Goal: Use online tool/utility: Utilize a website feature to perform a specific function

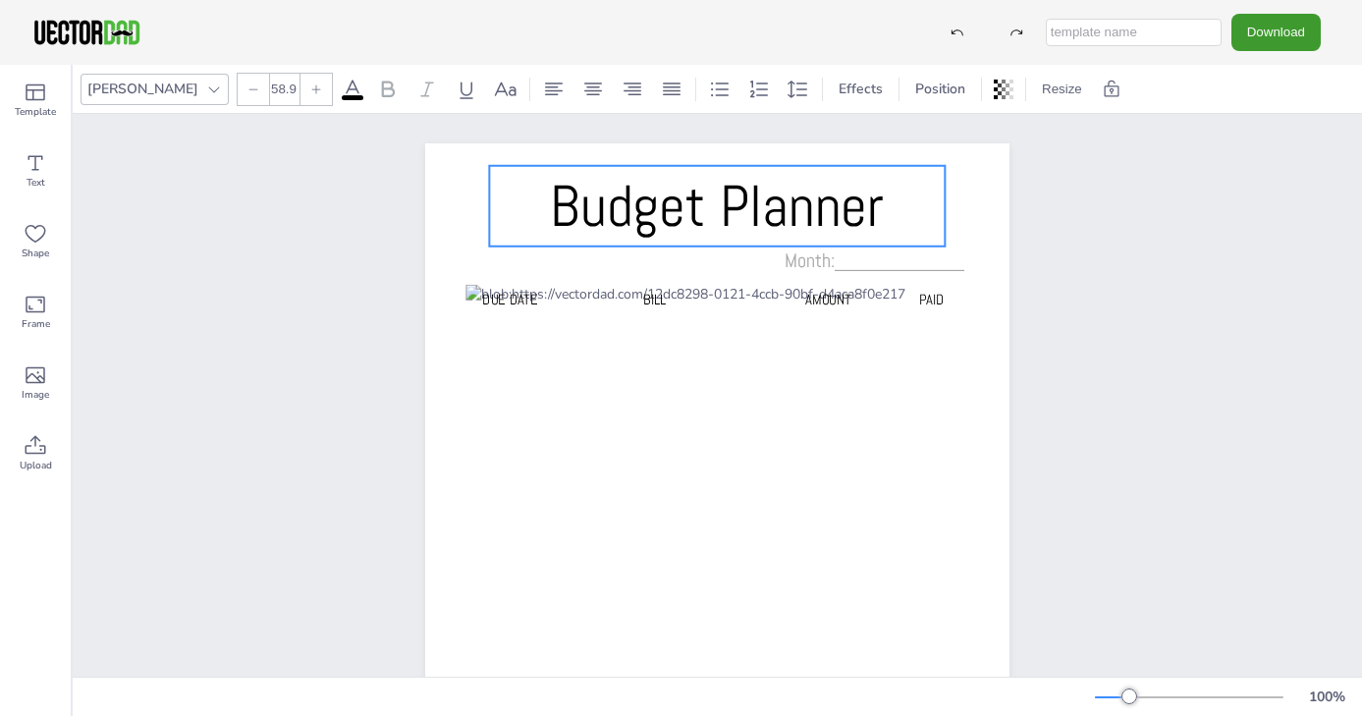
click at [555, 199] on span "Budget Planner" at bounding box center [717, 206] width 334 height 74
click at [553, 204] on span "Budget Planner" at bounding box center [717, 206] width 334 height 74
click at [558, 202] on span "Budget Planner" at bounding box center [717, 206] width 334 height 74
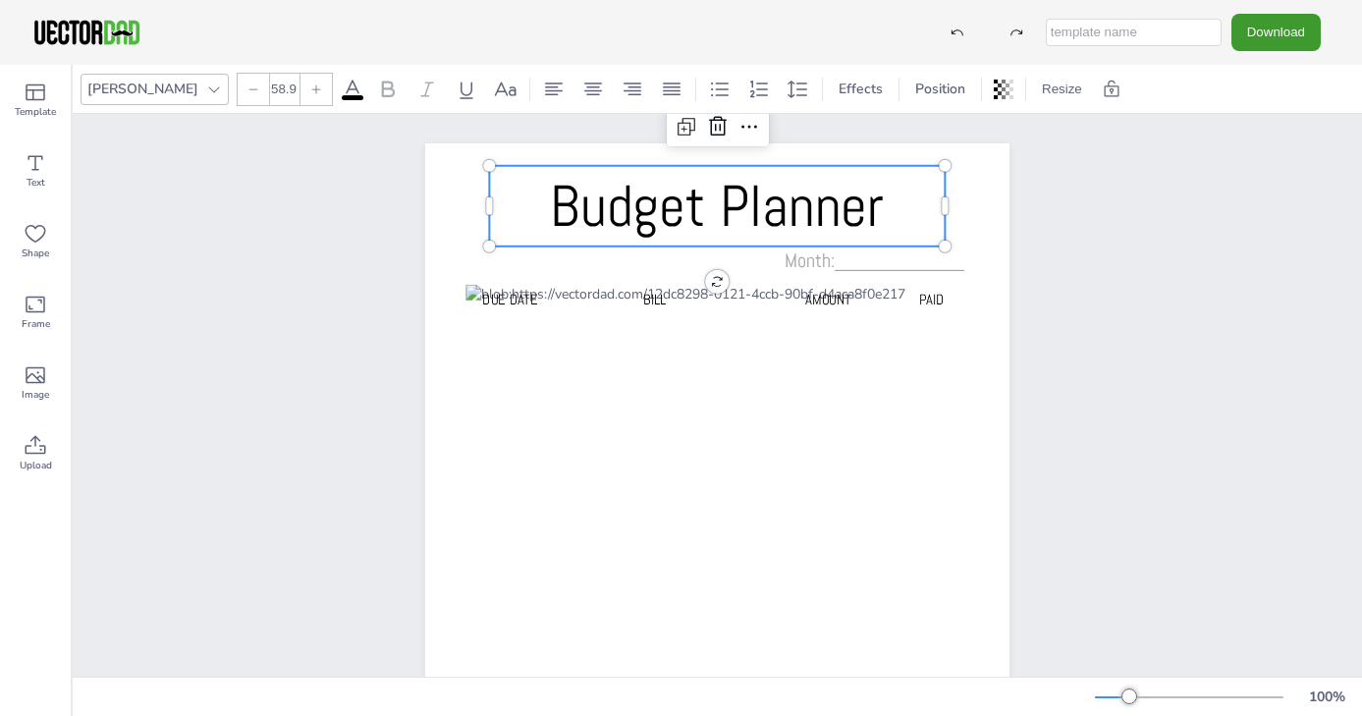
click at [558, 202] on span "Budget Planner" at bounding box center [717, 206] width 334 height 74
click at [558, 203] on span "Budget Planner" at bounding box center [717, 206] width 334 height 74
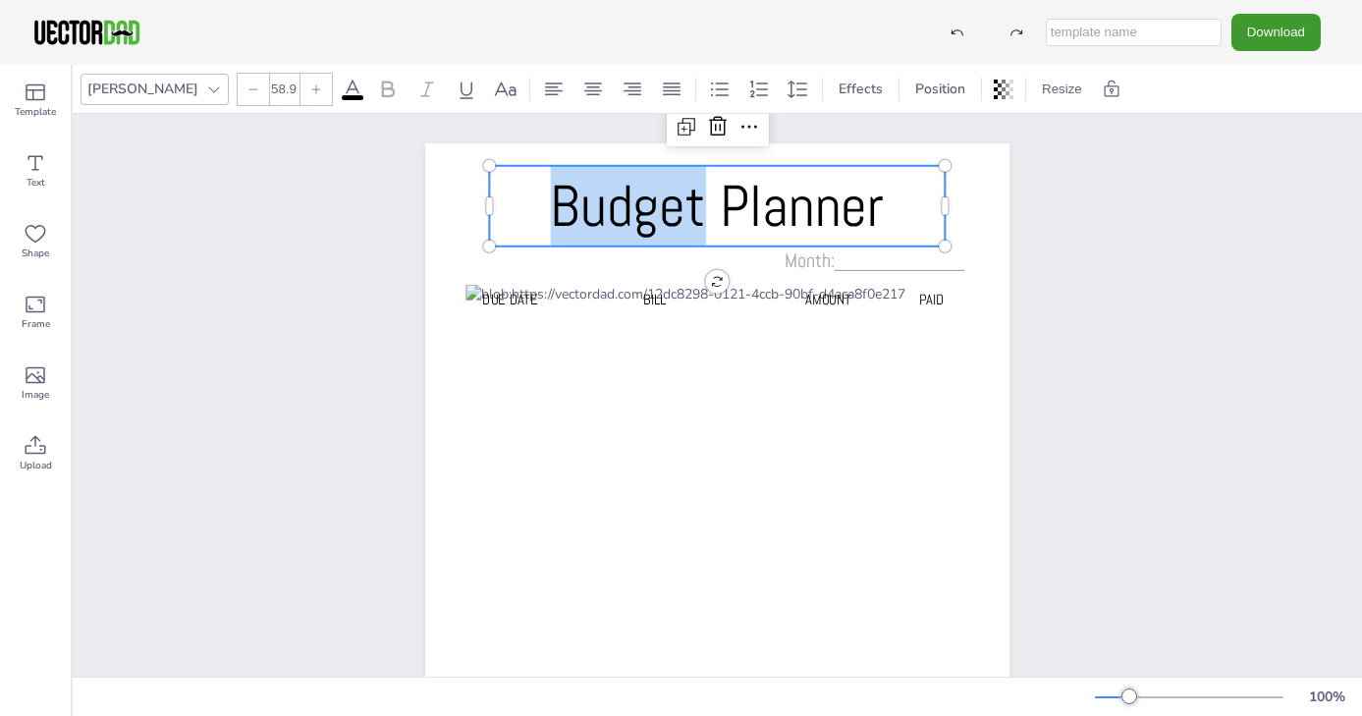
click at [558, 203] on span "Budget Planner" at bounding box center [717, 206] width 334 height 74
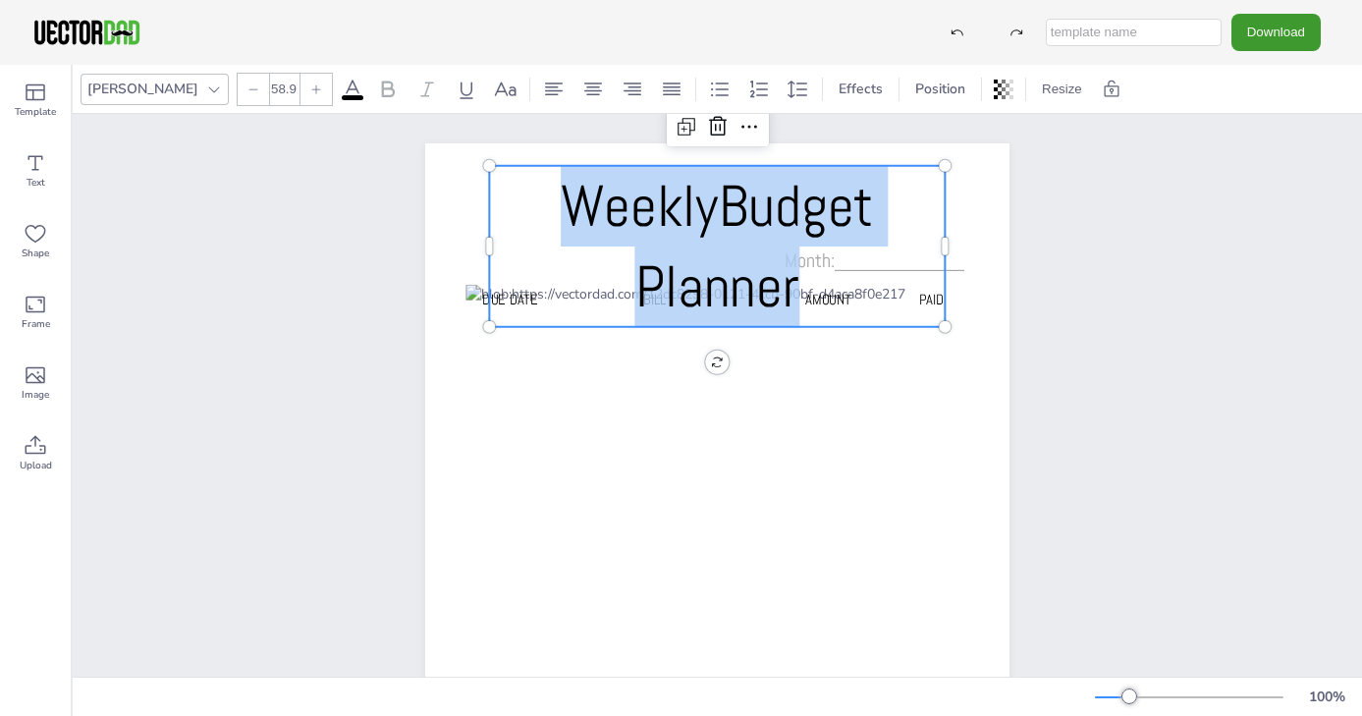
drag, startPoint x: 558, startPoint y: 200, endPoint x: 808, endPoint y: 295, distance: 267.8
click at [808, 295] on p "WeeklyBudget Planner" at bounding box center [716, 247] width 455 height 162
click at [247, 85] on icon at bounding box center [253, 89] width 12 height 12
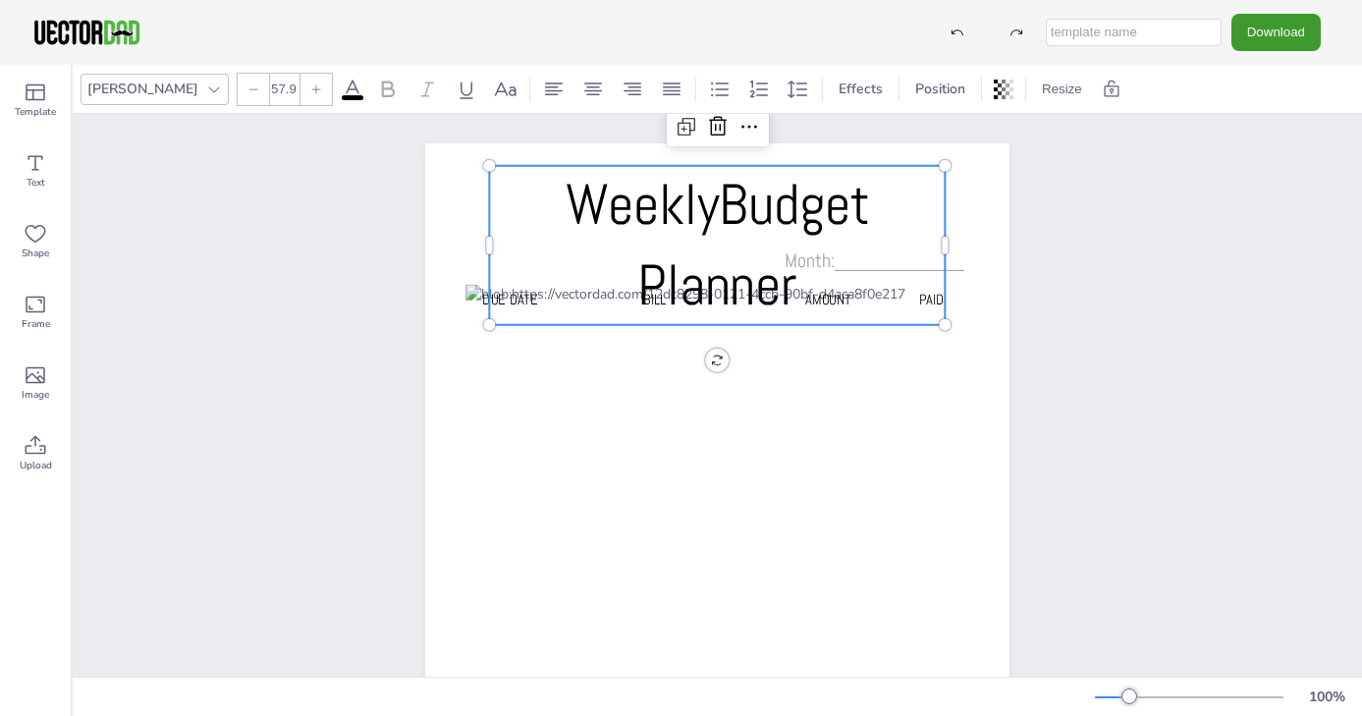
click at [247, 85] on icon at bounding box center [253, 89] width 12 height 12
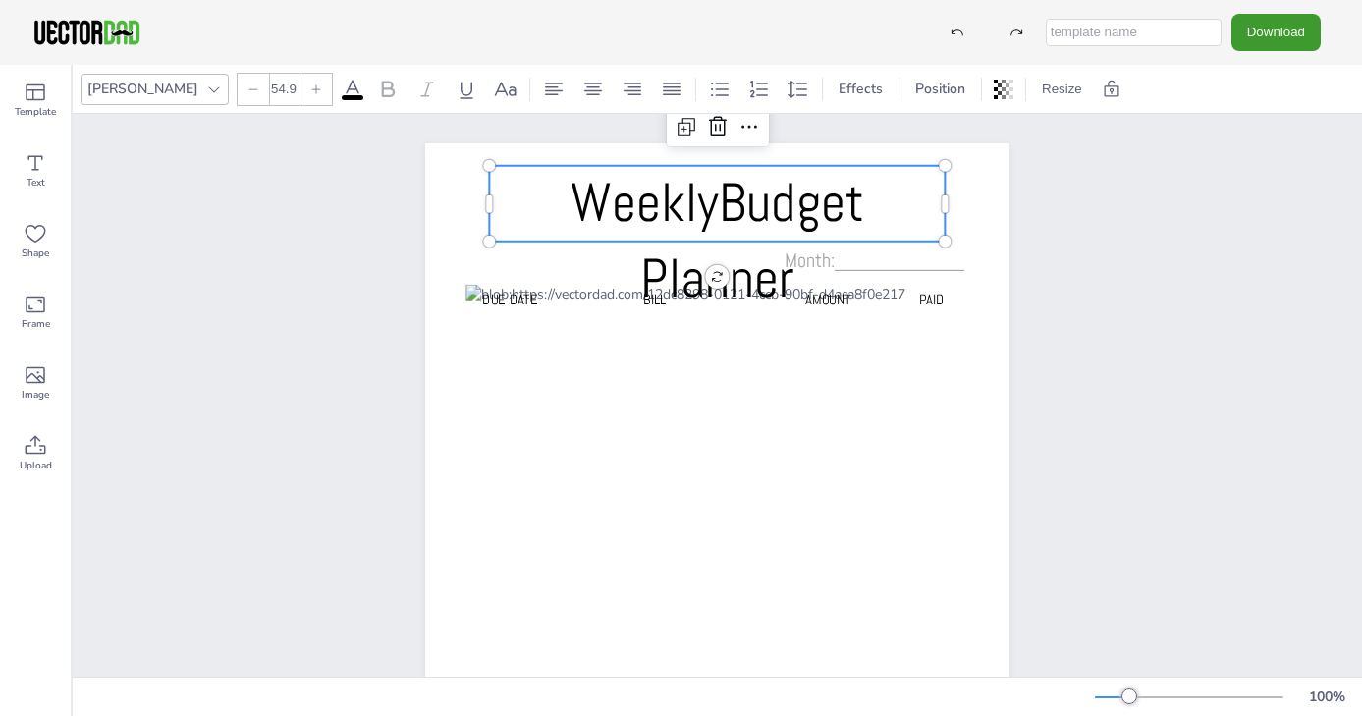
click at [247, 85] on icon at bounding box center [253, 89] width 12 height 12
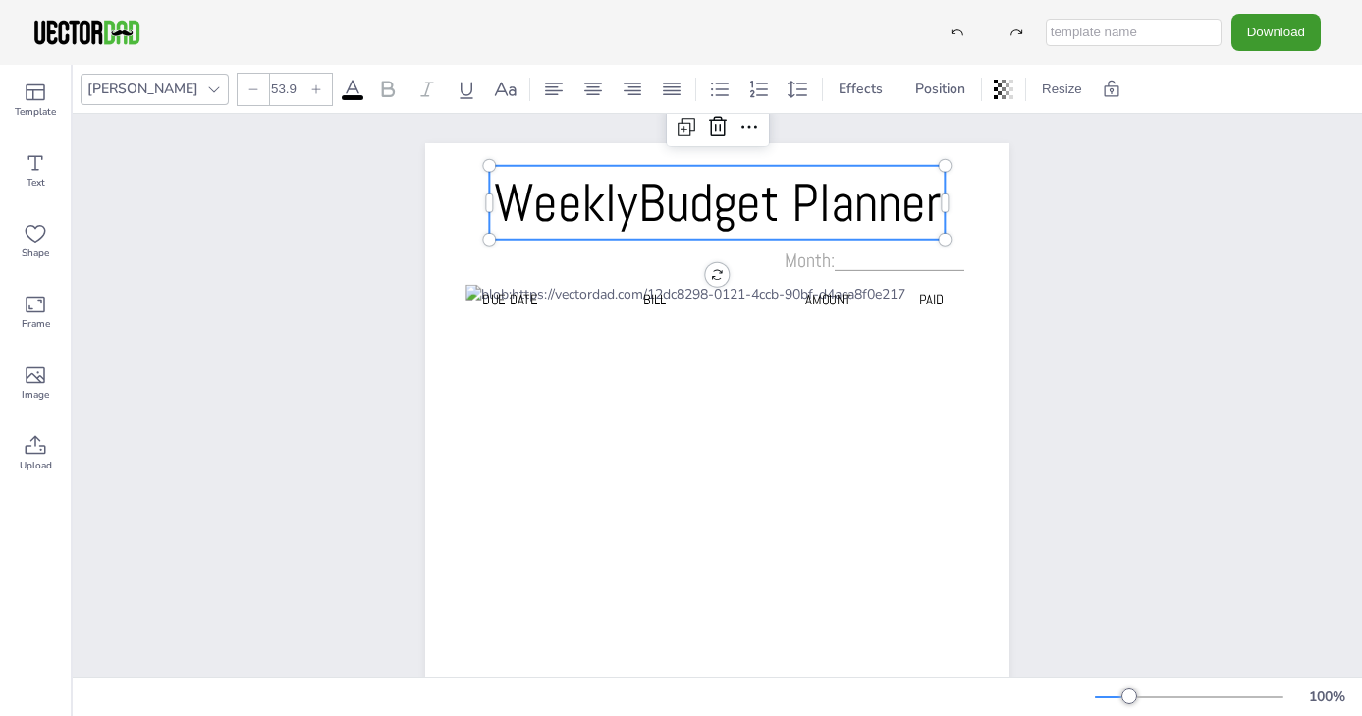
click at [638, 206] on span "WeeklyBudget Planner" at bounding box center [717, 202] width 447 height 67
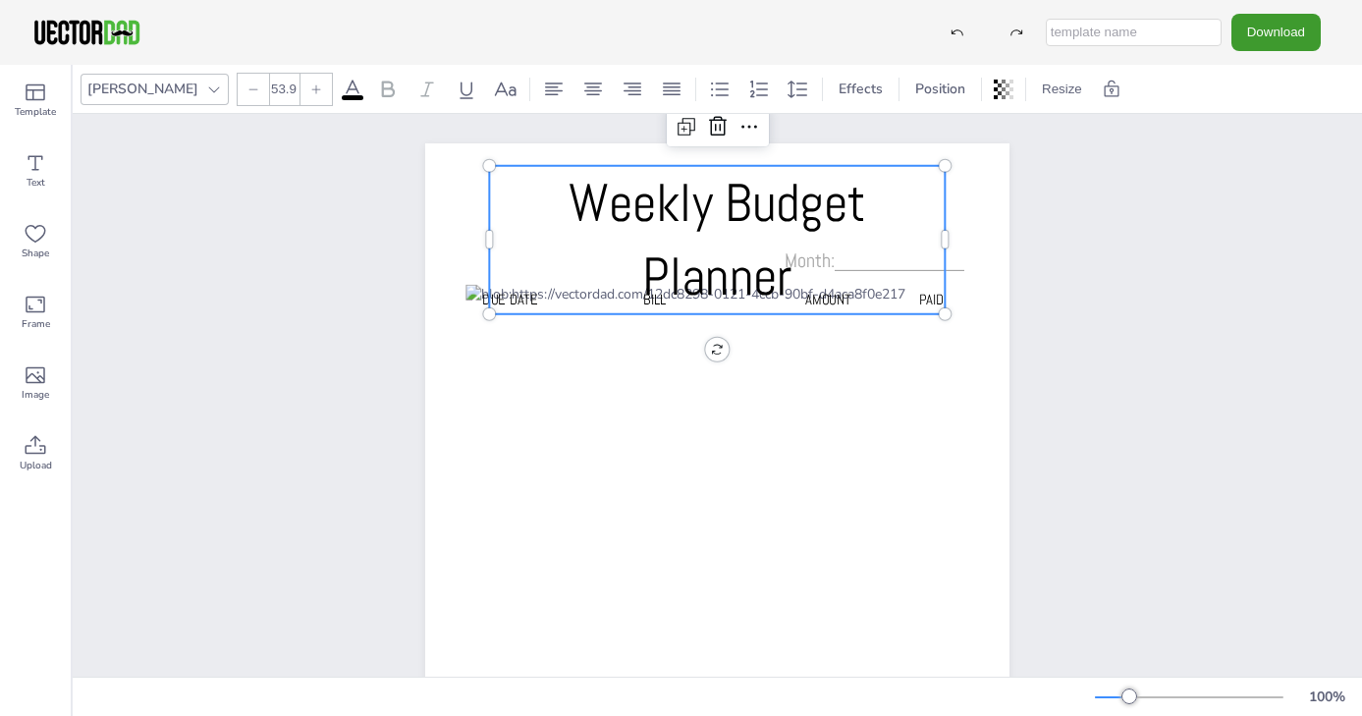
click at [249, 88] on icon at bounding box center [253, 88] width 9 height 1
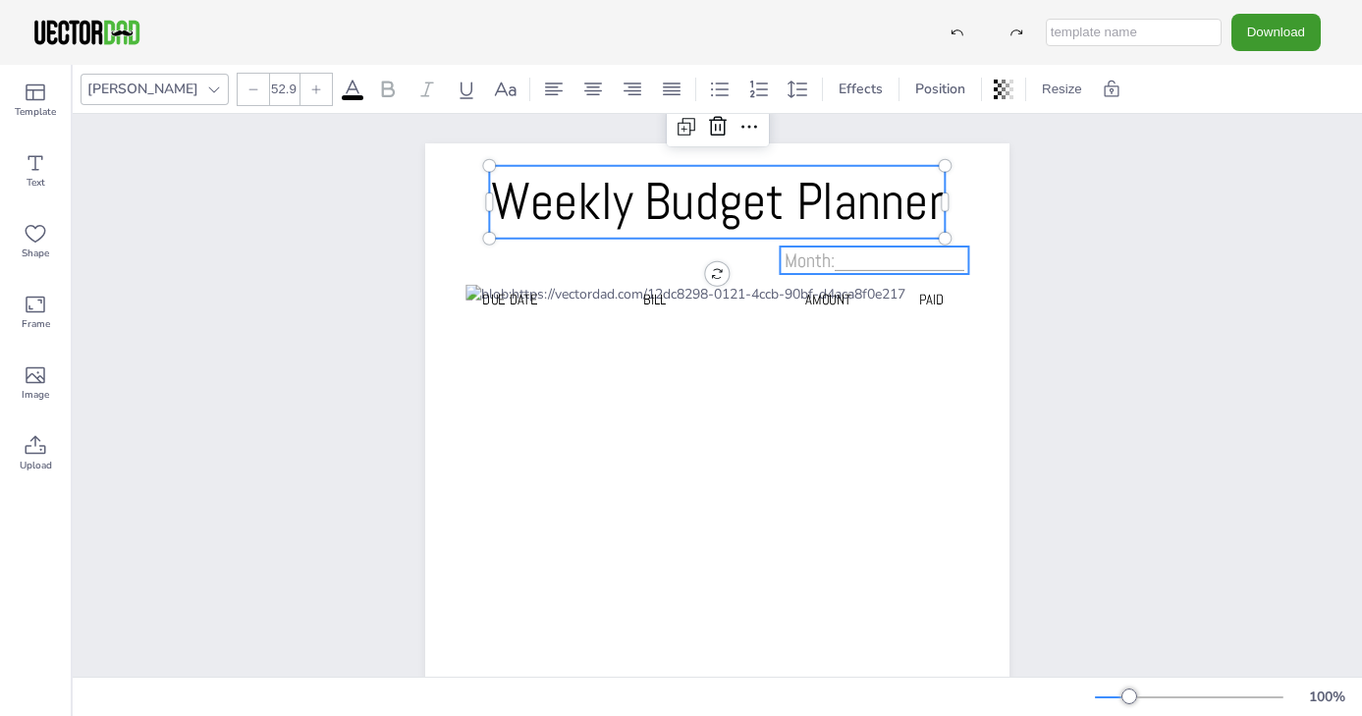
type input "20"
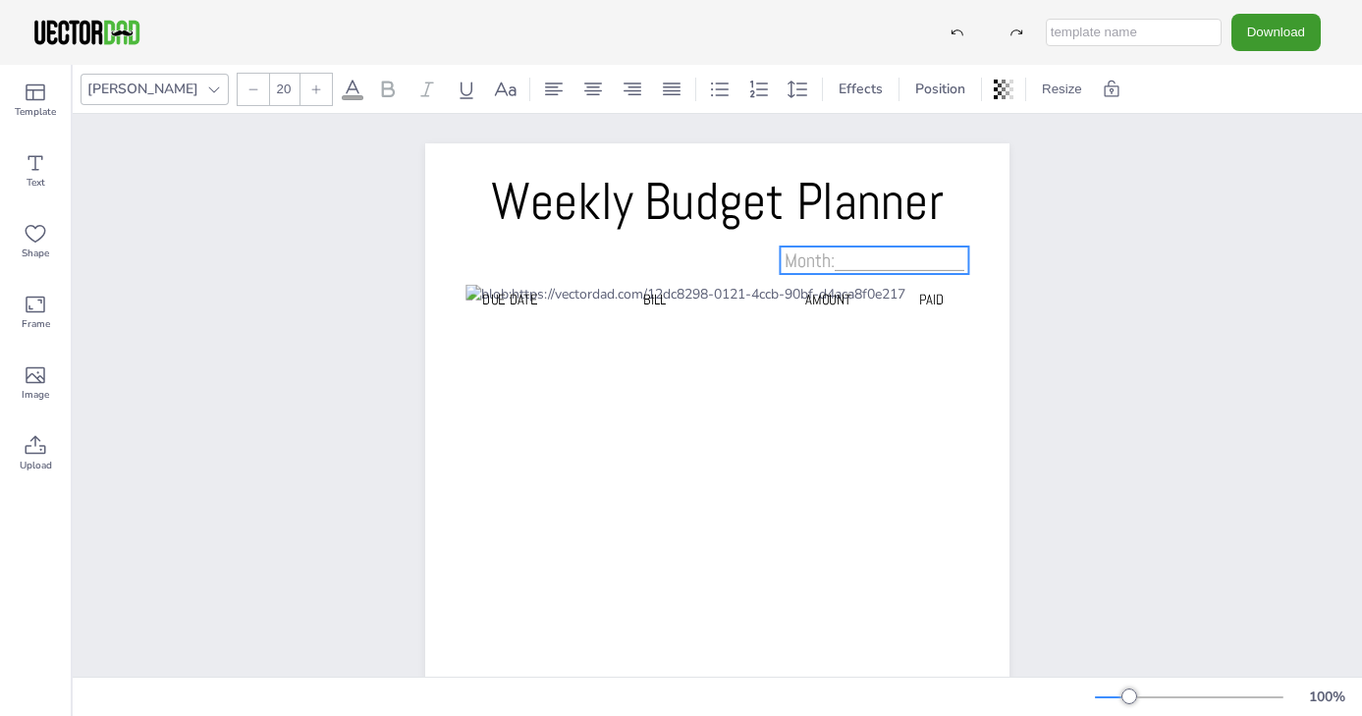
click at [827, 258] on span "Month:____________" at bounding box center [874, 260] width 180 height 26
click at [814, 258] on span "Month:____________" at bounding box center [874, 260] width 180 height 26
click at [830, 263] on span "Month:____________" at bounding box center [874, 260] width 180 height 26
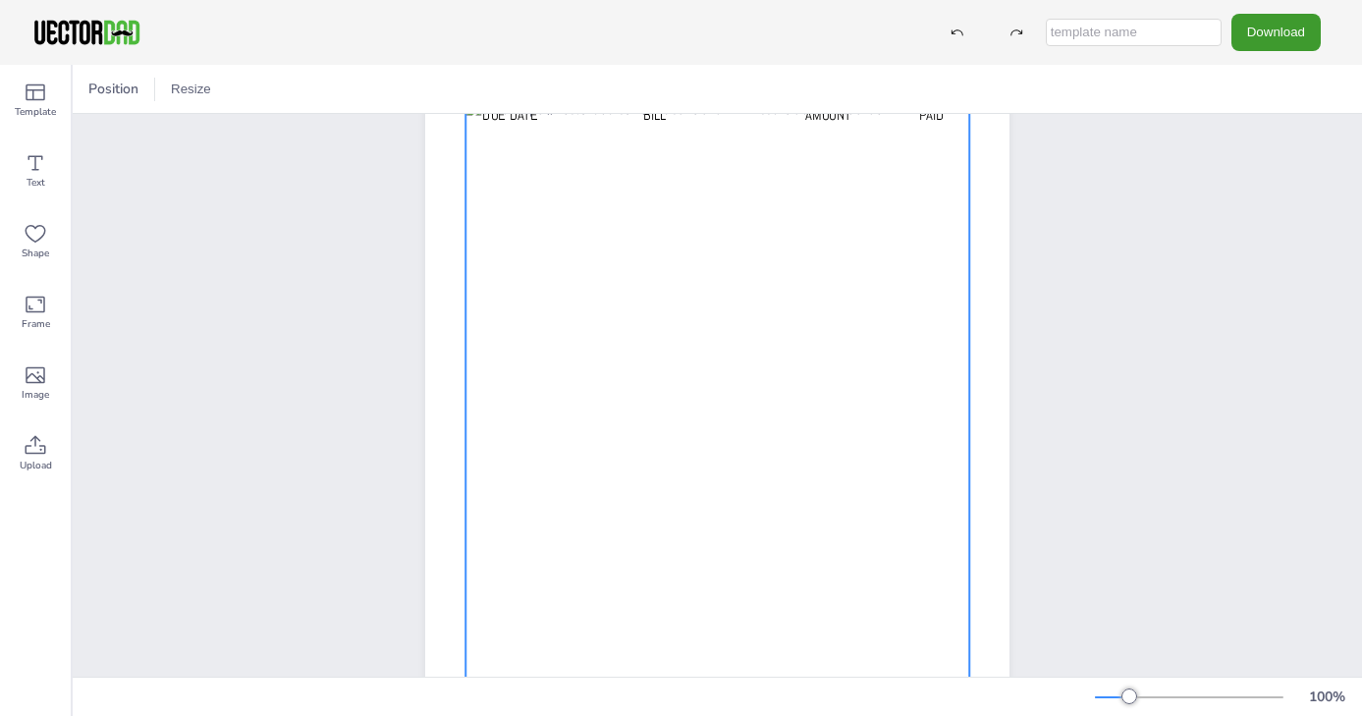
scroll to position [188, 0]
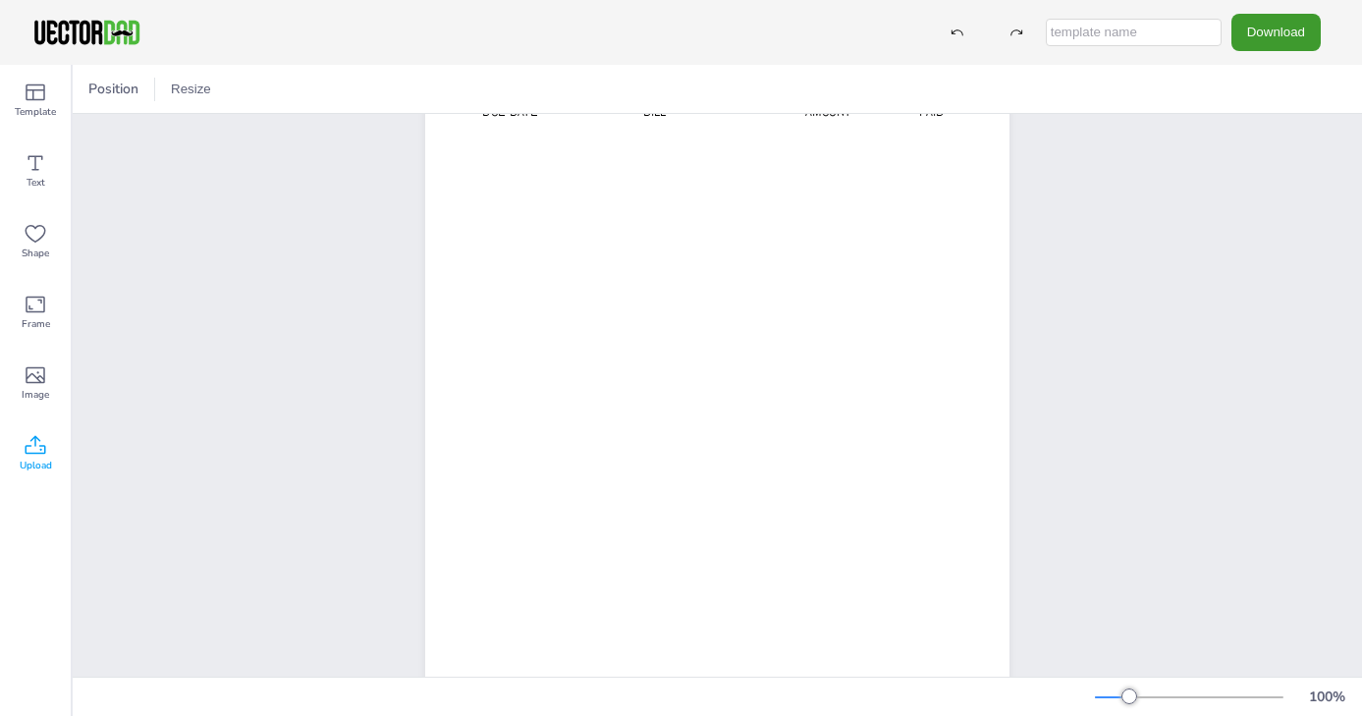
click at [37, 445] on icon at bounding box center [36, 446] width 24 height 24
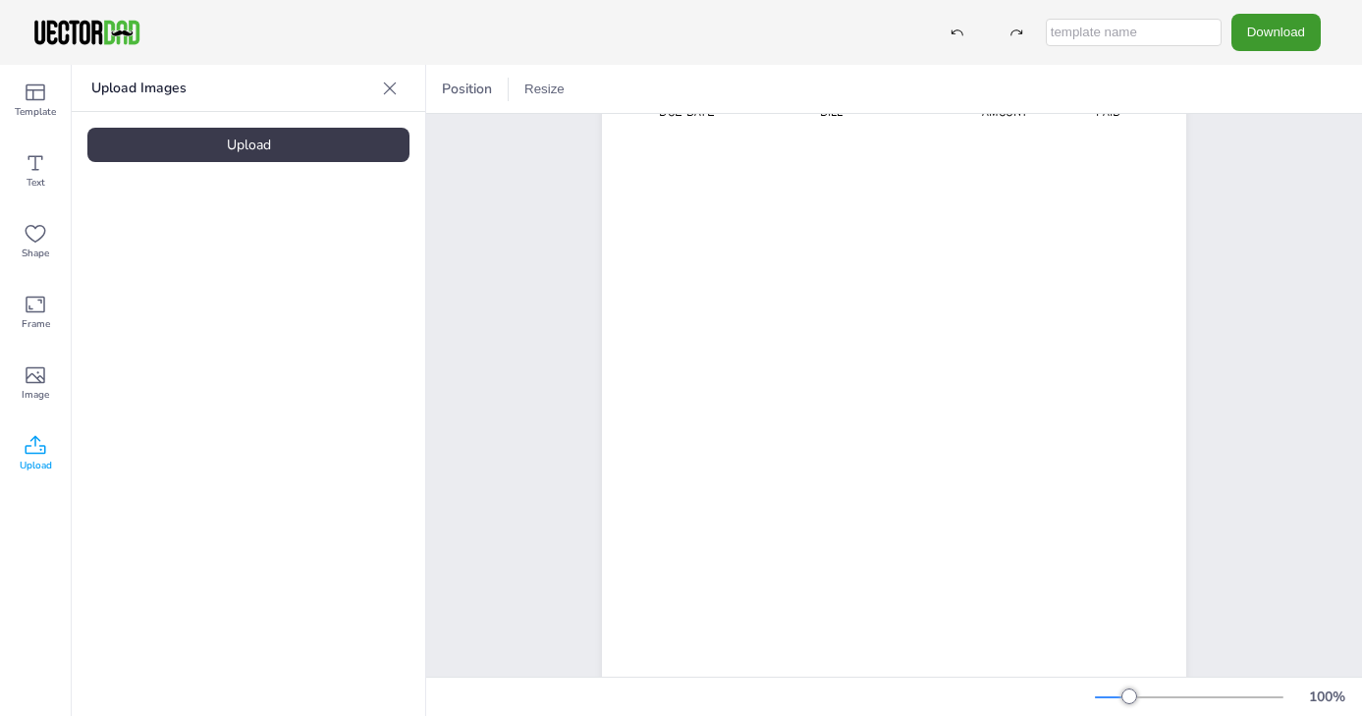
click at [176, 339] on div "Upload Images Upload" at bounding box center [248, 390] width 353 height 651
click at [1262, 34] on button "Download" at bounding box center [1275, 32] width 89 height 36
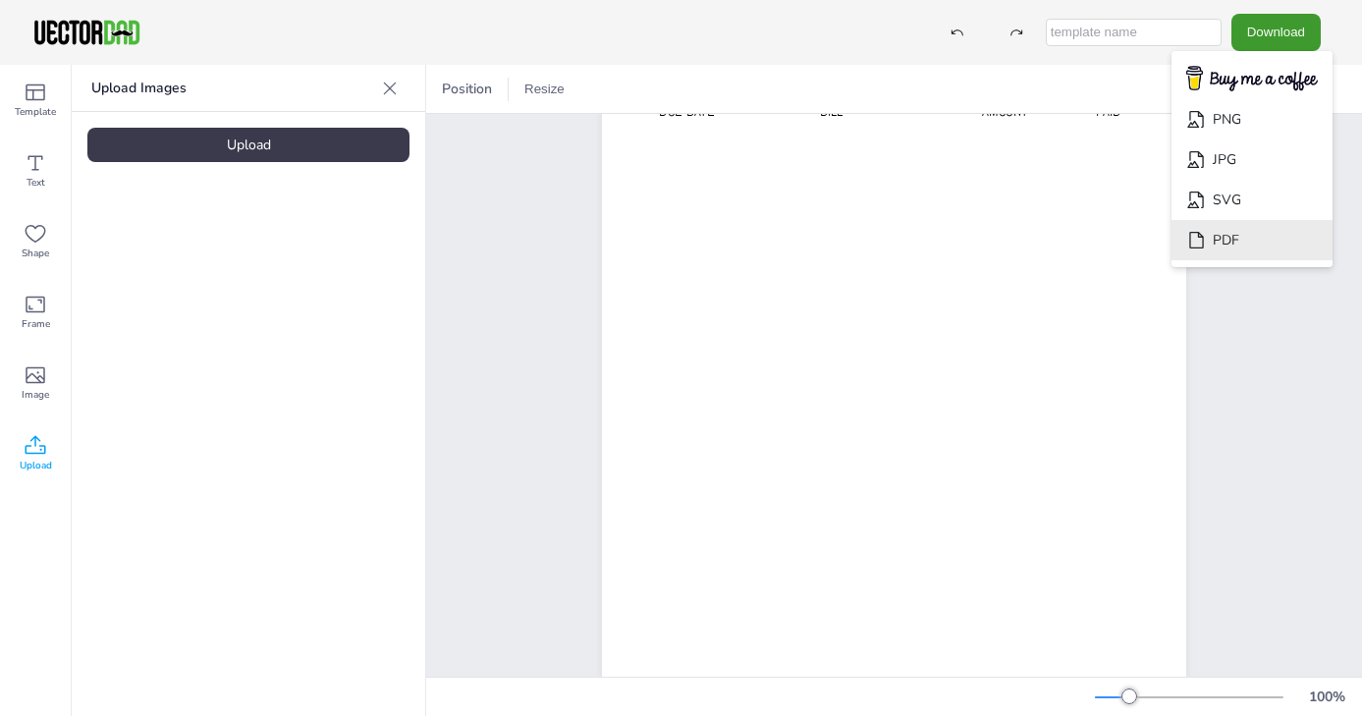
click at [1270, 243] on li "PDF" at bounding box center [1251, 240] width 161 height 40
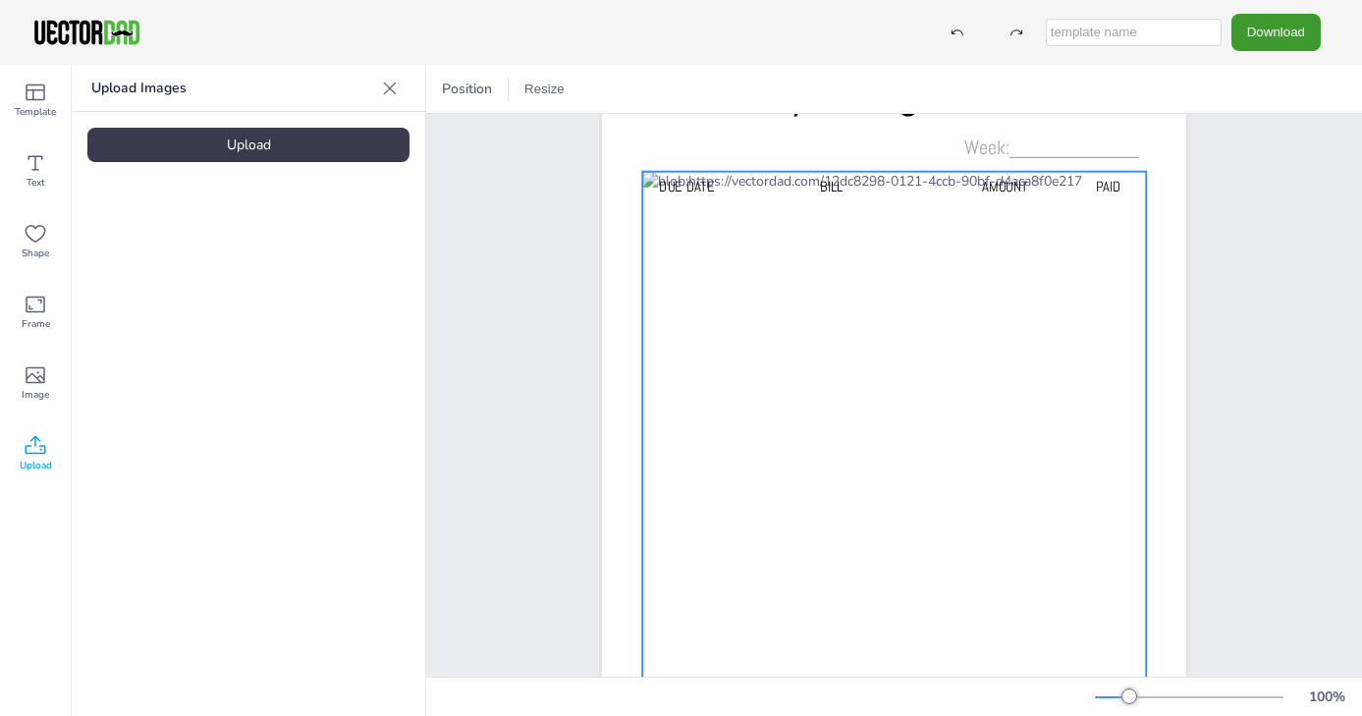
scroll to position [0, 0]
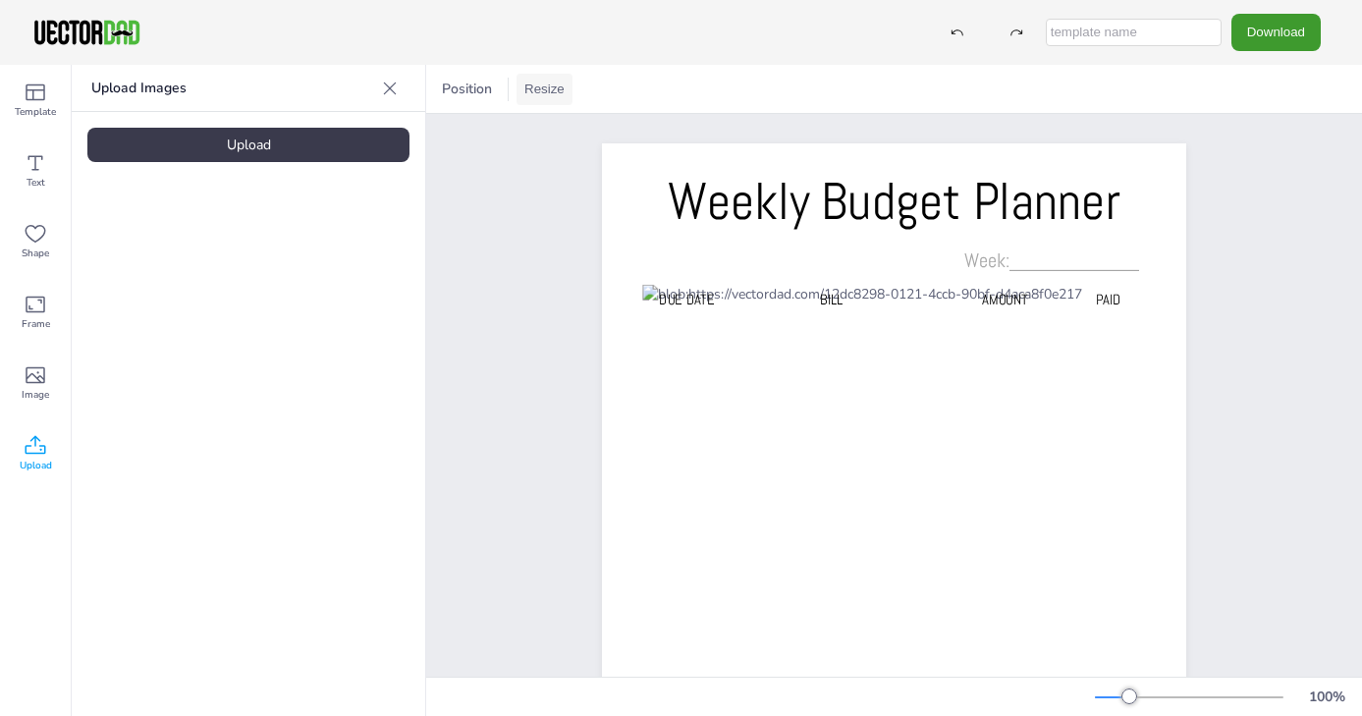
click at [553, 85] on button "Resize" at bounding box center [544, 89] width 56 height 31
click at [565, 128] on li "US Letter (8.5in x 11in)" at bounding box center [598, 129] width 165 height 38
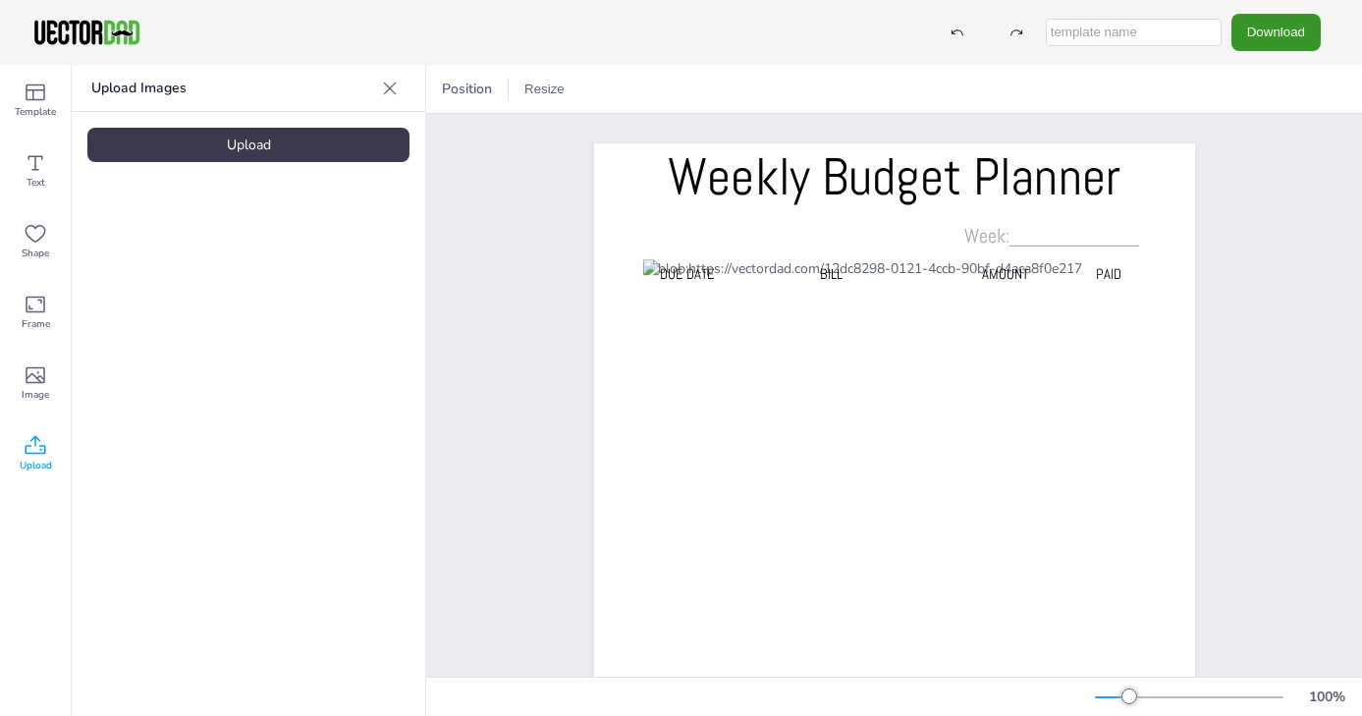
click at [1270, 33] on button "Download" at bounding box center [1275, 32] width 89 height 36
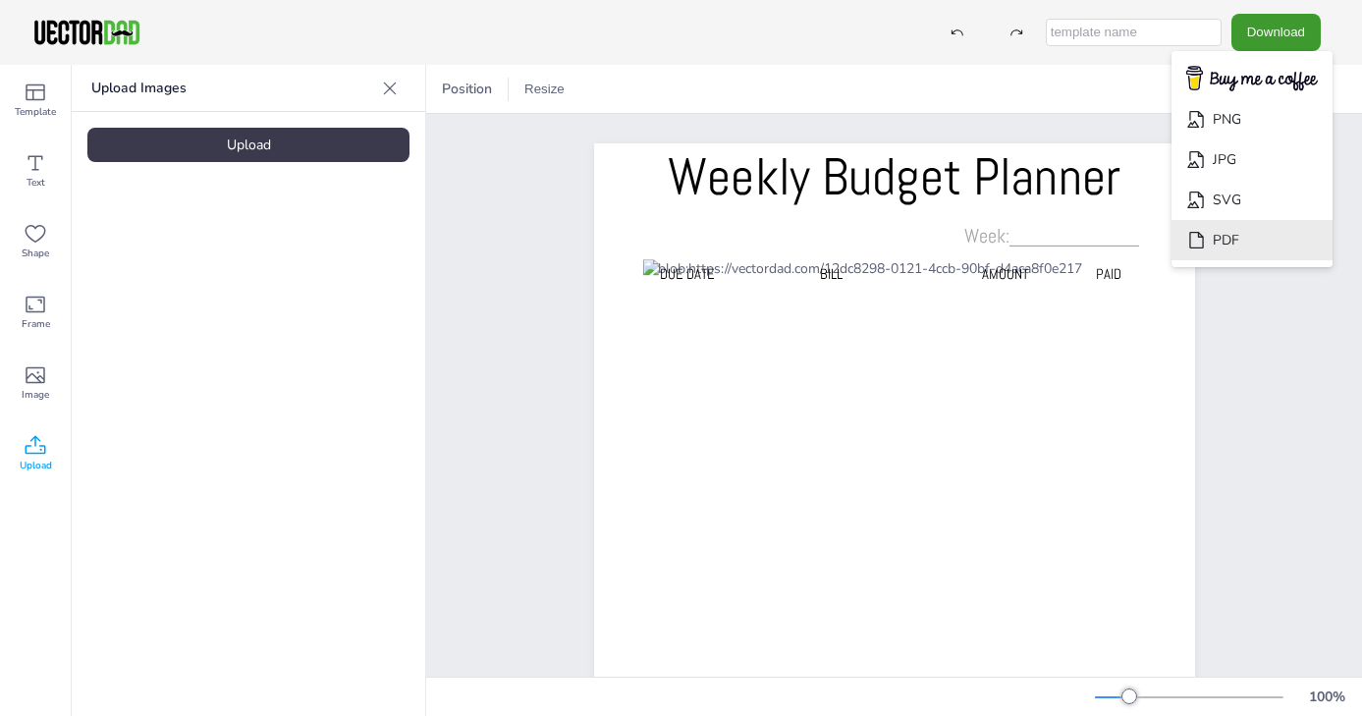
click at [1271, 241] on li "PDF" at bounding box center [1251, 240] width 161 height 40
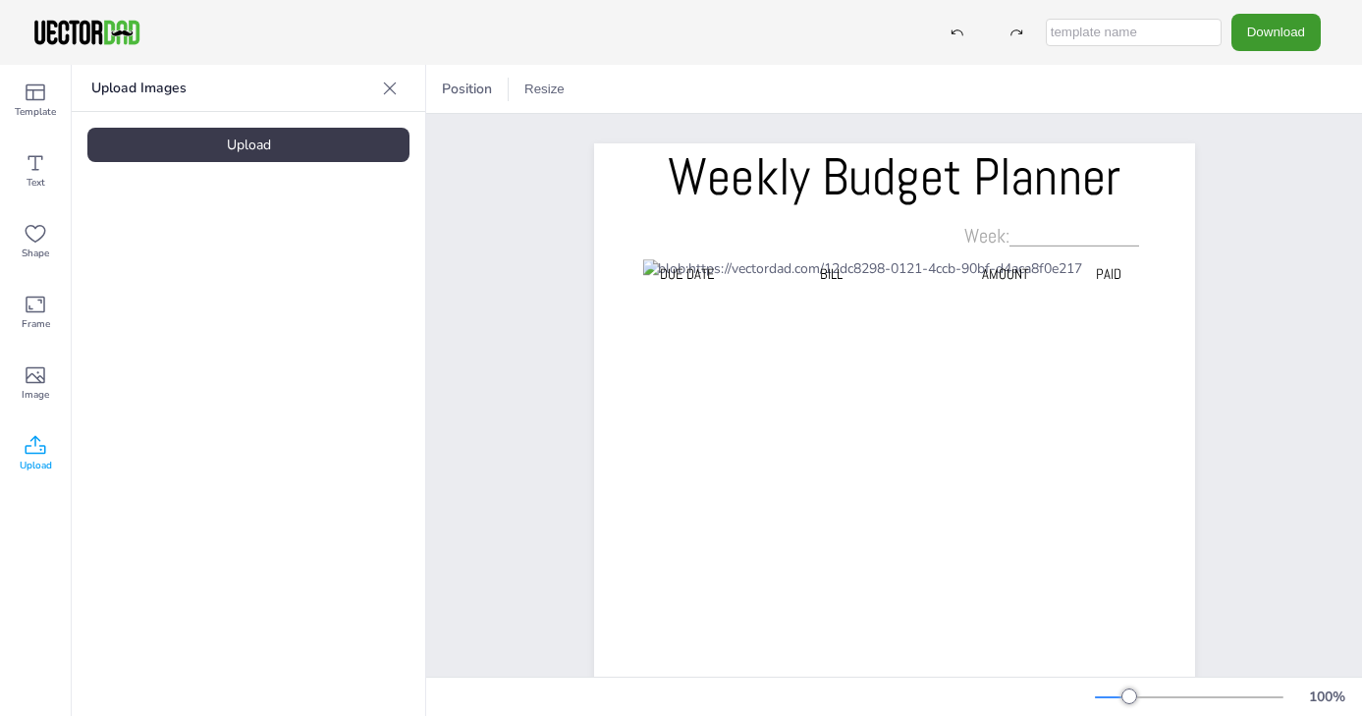
click at [389, 85] on icon at bounding box center [390, 89] width 20 height 20
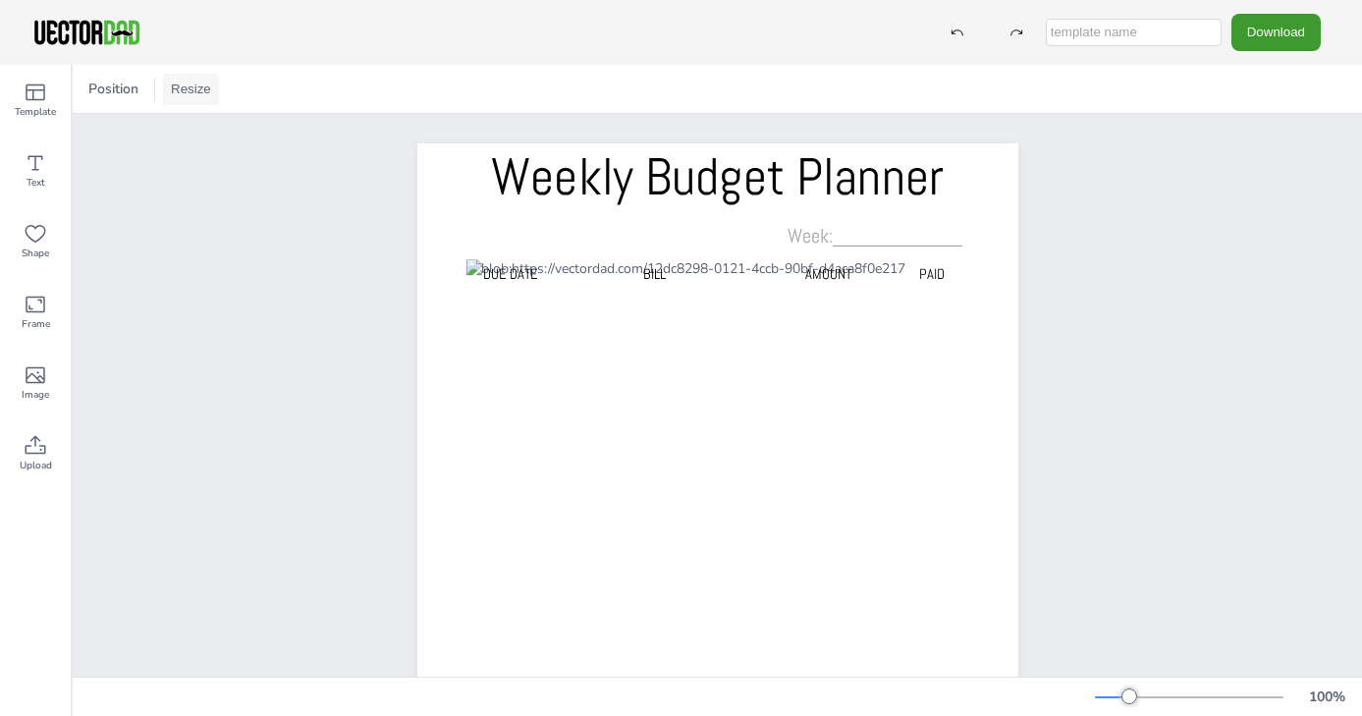
click at [200, 86] on button "Resize" at bounding box center [191, 89] width 56 height 31
click at [197, 132] on li "US Letter (8.5in x 11in)" at bounding box center [245, 129] width 165 height 38
click at [201, 86] on button "Resize" at bounding box center [191, 89] width 56 height 31
click at [215, 133] on li "US Letter (8.5in x 11in)" at bounding box center [245, 129] width 165 height 38
click at [123, 89] on span "Position" at bounding box center [113, 89] width 58 height 19
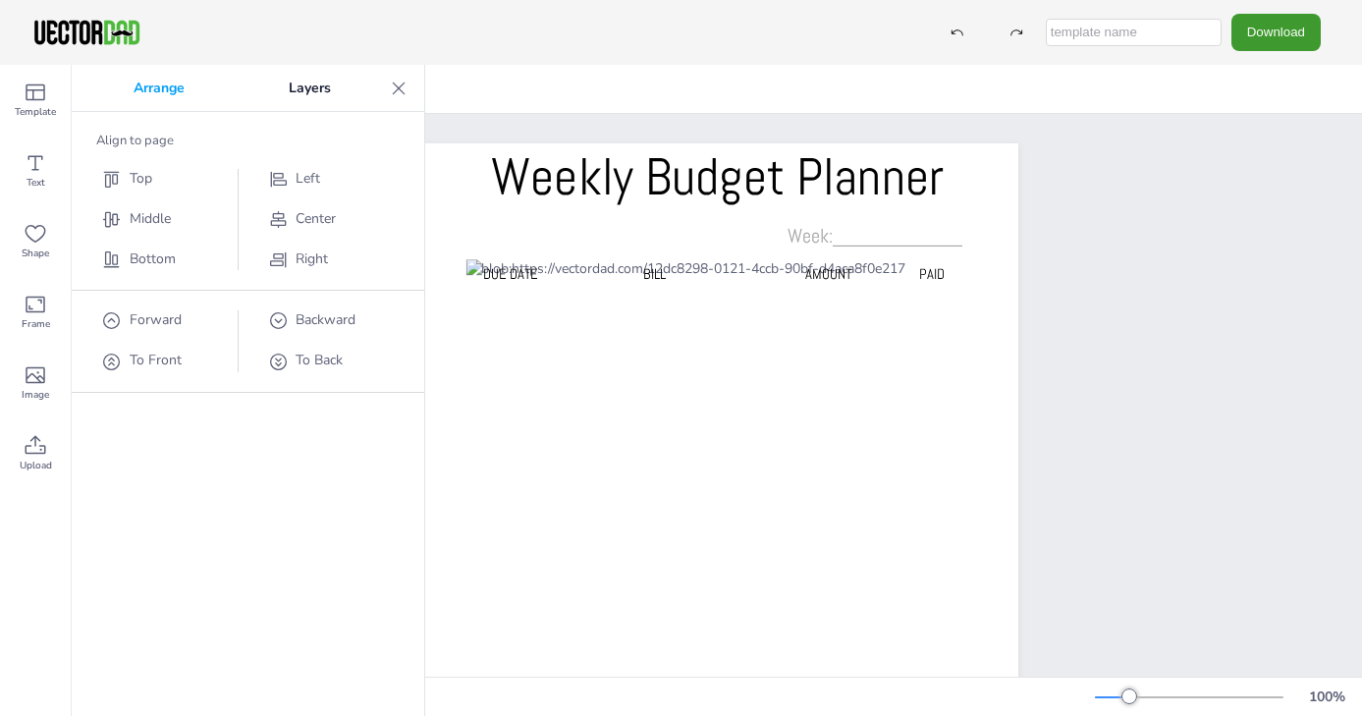
click at [218, 36] on div "Download PNG JPG SVG PDF" at bounding box center [681, 32] width 1362 height 65
click at [389, 84] on icon at bounding box center [399, 89] width 20 height 20
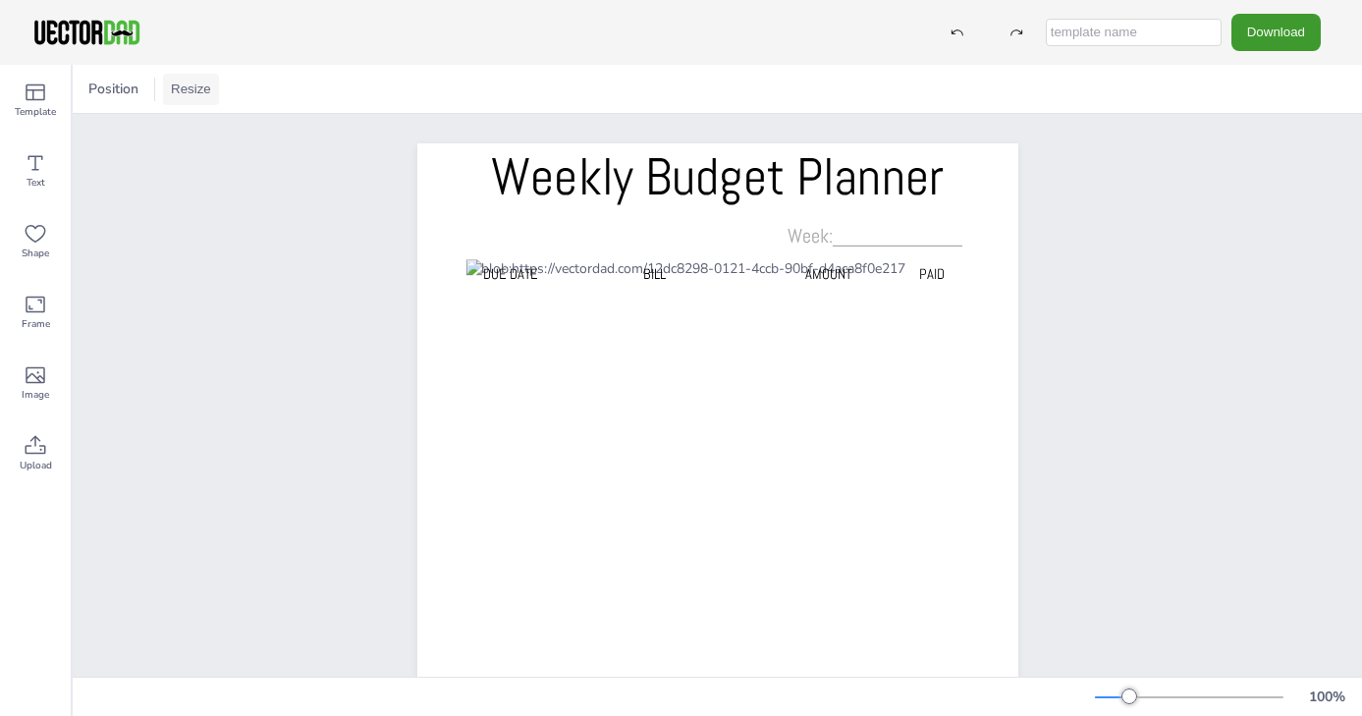
click at [186, 86] on button "Resize" at bounding box center [191, 89] width 56 height 31
click at [198, 132] on li "US Letter (8.5in x 11in)" at bounding box center [245, 129] width 165 height 38
click at [1285, 30] on button "Download" at bounding box center [1275, 32] width 89 height 36
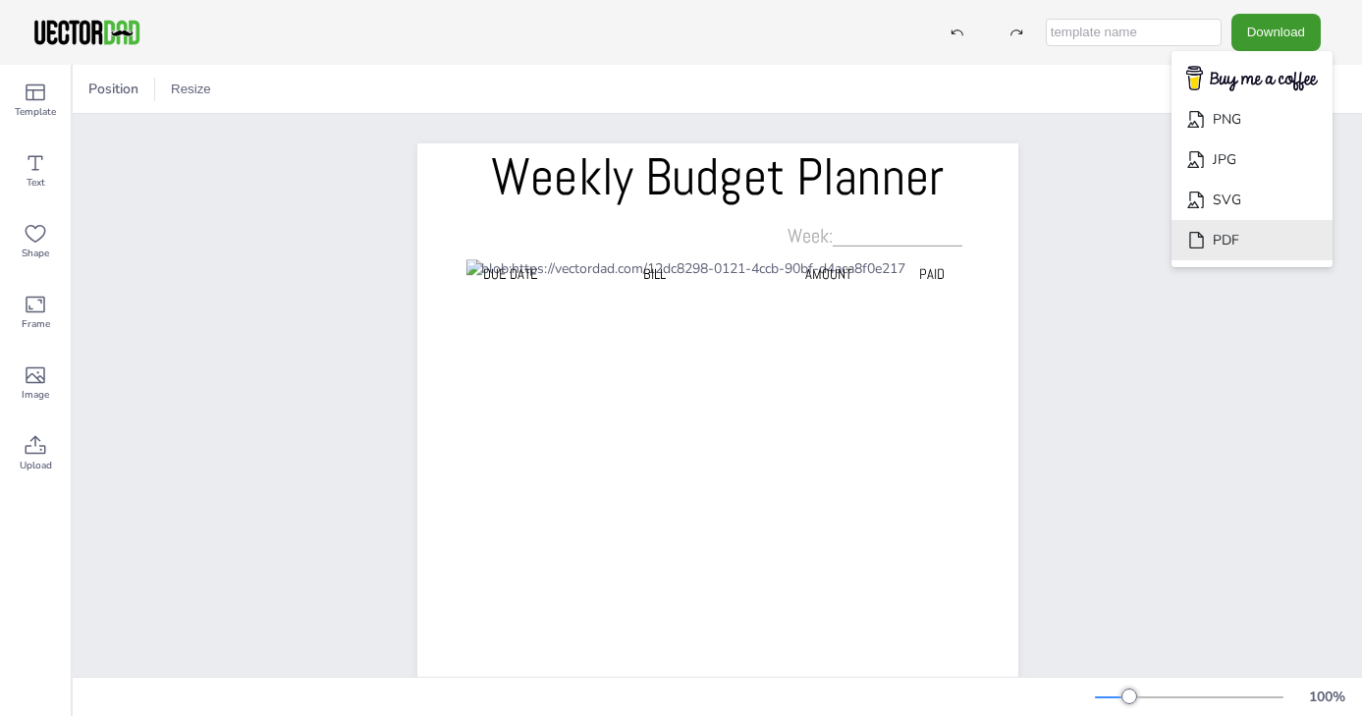
click at [1286, 233] on li "PDF" at bounding box center [1251, 240] width 161 height 40
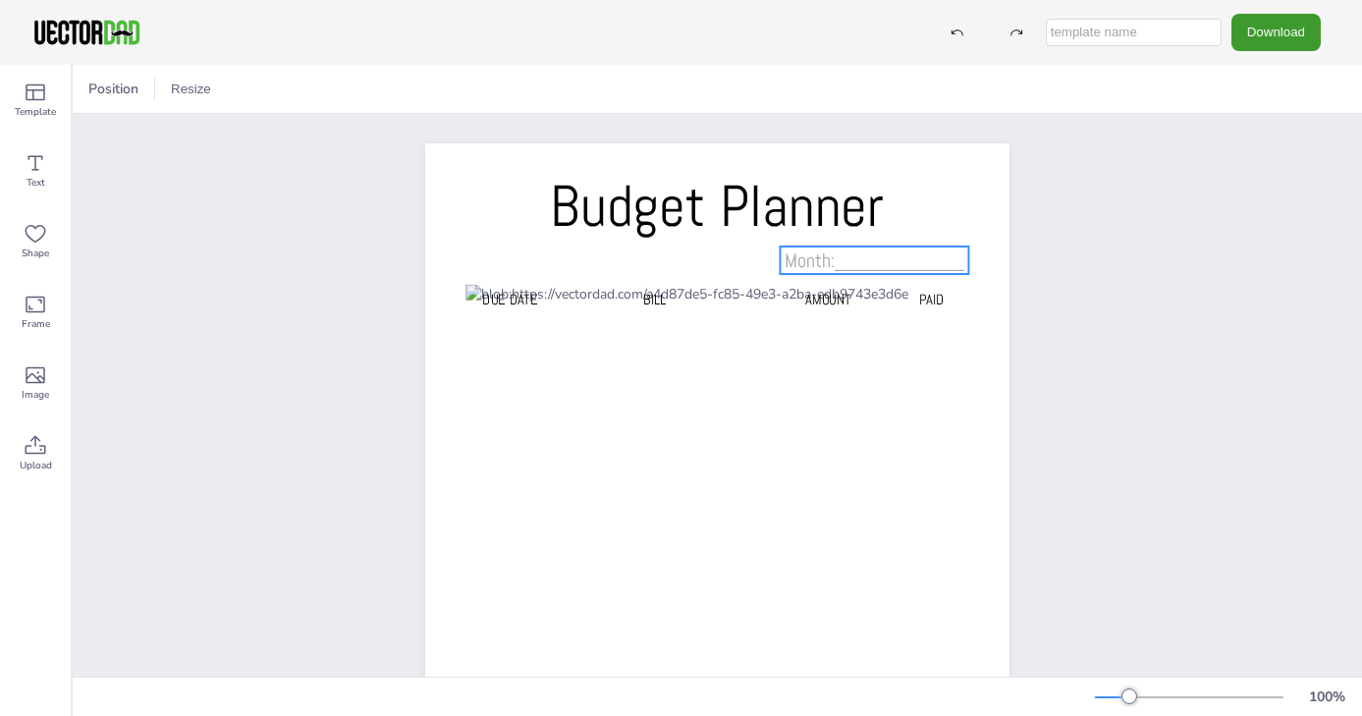
click at [808, 258] on span "Month:____________" at bounding box center [874, 260] width 180 height 26
click at [827, 259] on span "Month:____________" at bounding box center [874, 260] width 180 height 26
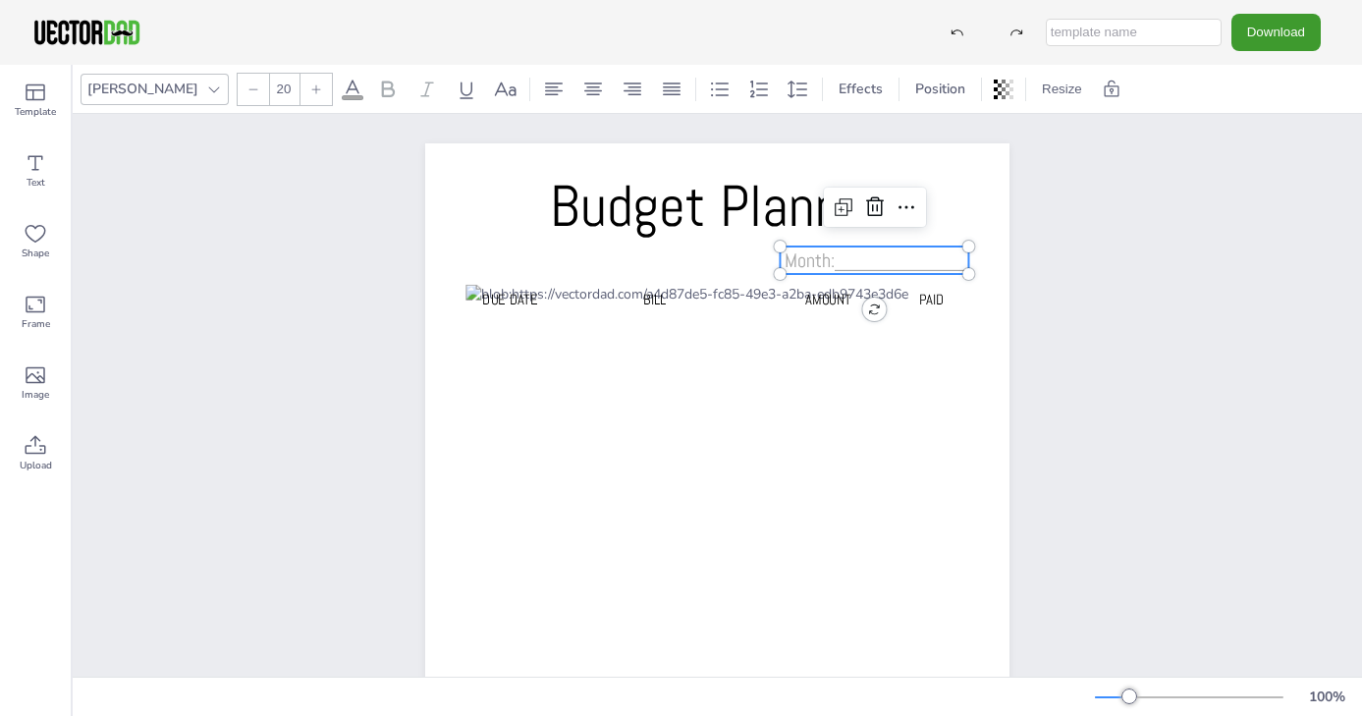
click at [818, 260] on span "Month:____________" at bounding box center [874, 260] width 180 height 26
click at [828, 263] on span "Month:____________" at bounding box center [874, 260] width 180 height 26
click at [1175, 402] on div "Budget Planner Due Date BILL AMOUNT PAID Week:____________ Week:____________" at bounding box center [717, 556] width 1289 height 885
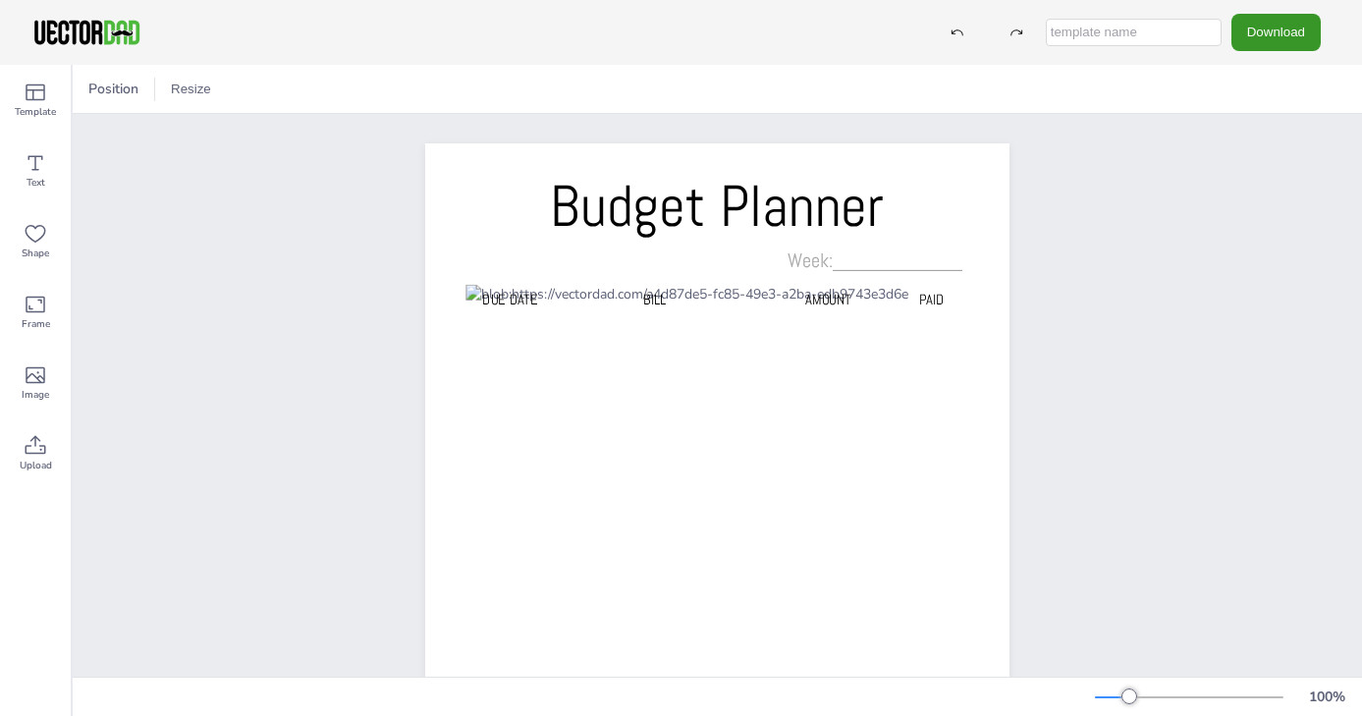
click at [1253, 32] on button "Download" at bounding box center [1275, 32] width 89 height 36
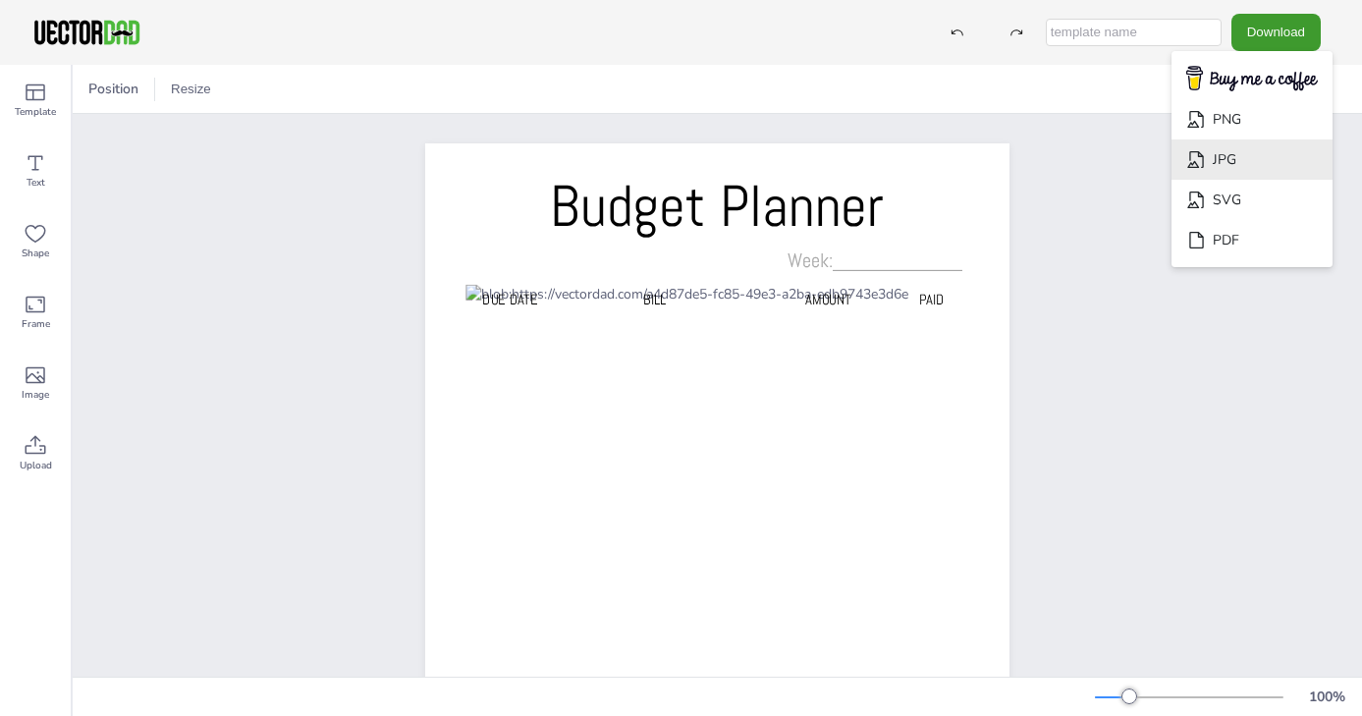
click at [1259, 159] on li "JPG" at bounding box center [1251, 159] width 161 height 40
